Goal: Task Accomplishment & Management: Use online tool/utility

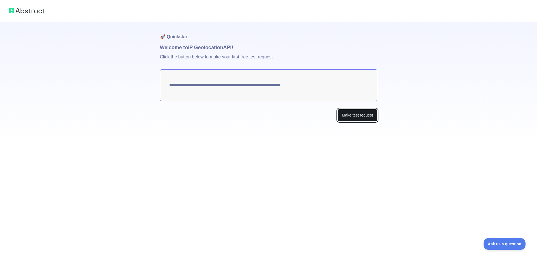
click at [352, 117] on button "Make test request" at bounding box center [356, 115] width 39 height 13
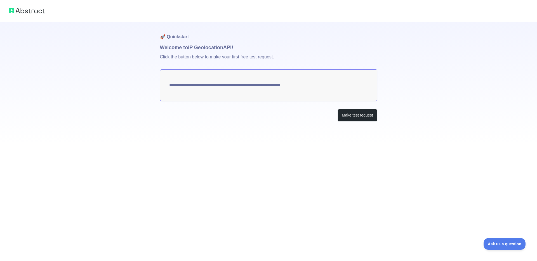
click at [283, 86] on textarea "**********" at bounding box center [268, 85] width 217 height 32
click at [33, 12] on img at bounding box center [27, 11] width 36 height 8
click at [350, 110] on button "Make test request" at bounding box center [356, 115] width 39 height 13
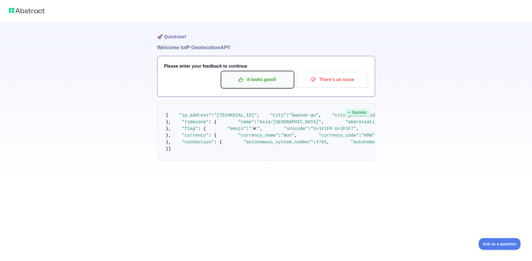
click at [267, 82] on p "It looks good!" at bounding box center [257, 80] width 63 height 10
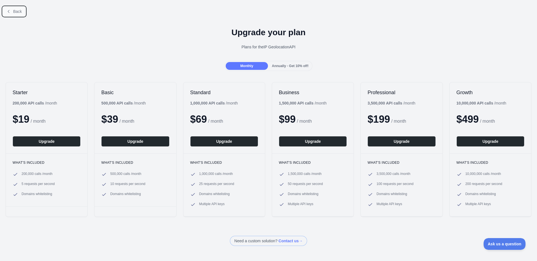
click at [14, 12] on span "Back" at bounding box center [17, 11] width 9 height 4
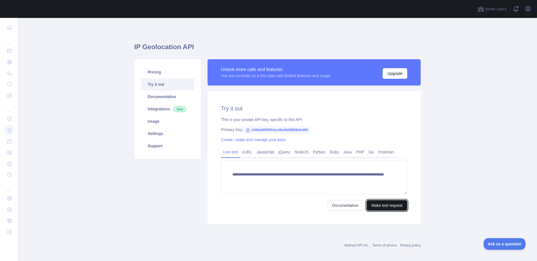
click at [383, 203] on button "Make test request" at bounding box center [386, 205] width 41 height 11
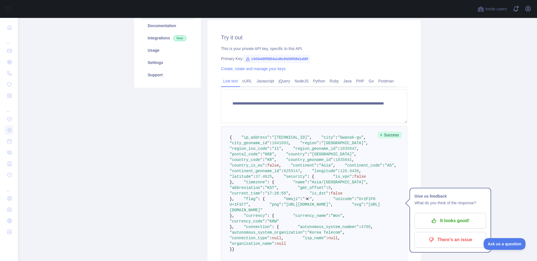
scroll to position [71, 0]
